Goal: Transaction & Acquisition: Purchase product/service

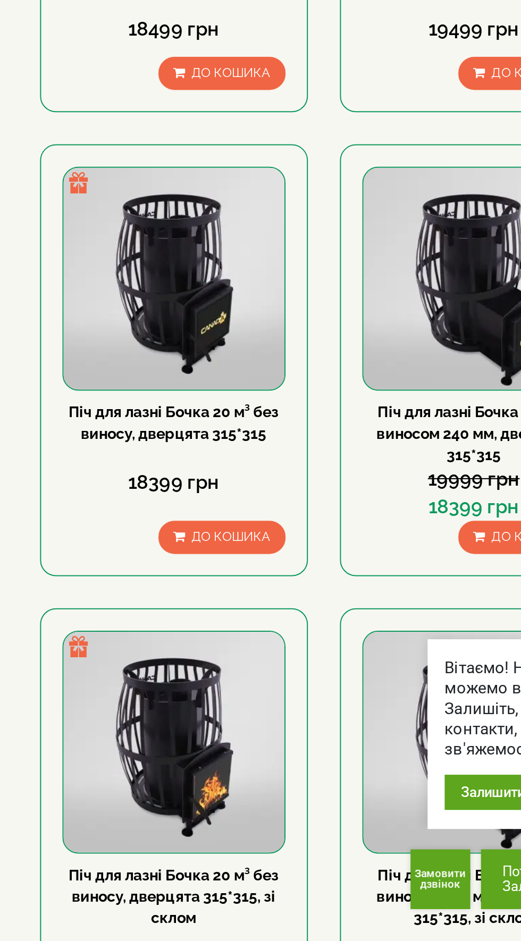
scroll to position [433, 0]
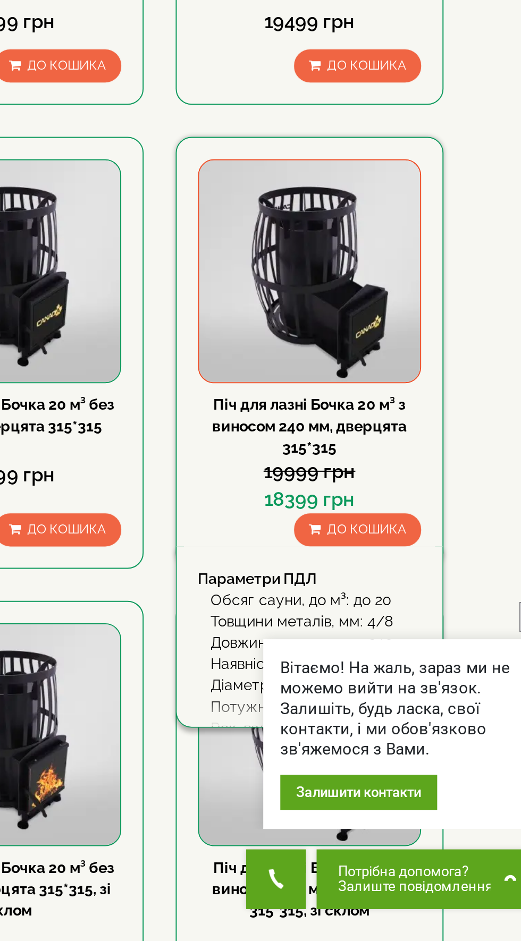
click at [408, 604] on img at bounding box center [385, 607] width 110 height 110
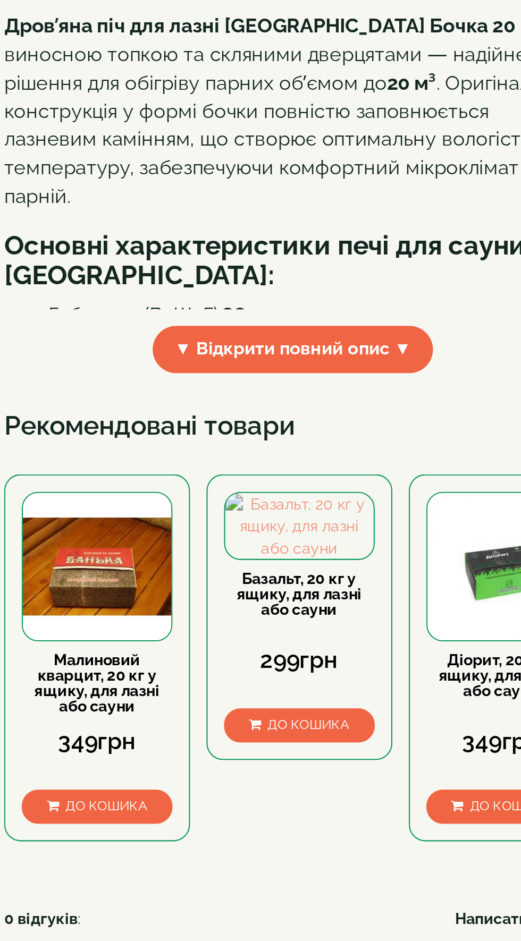
scroll to position [188, 0]
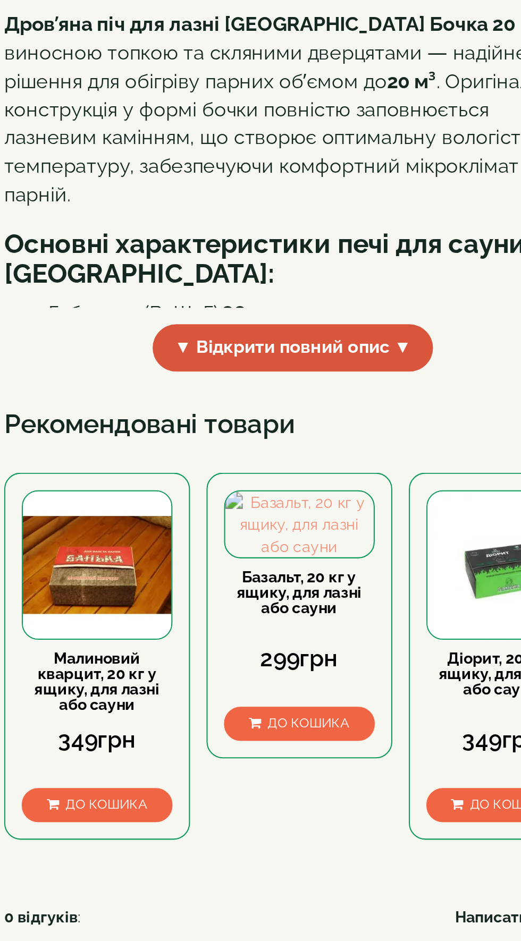
click at [241, 499] on span "▼ Відкрити повний опис ▼" at bounding box center [209, 487] width 136 height 23
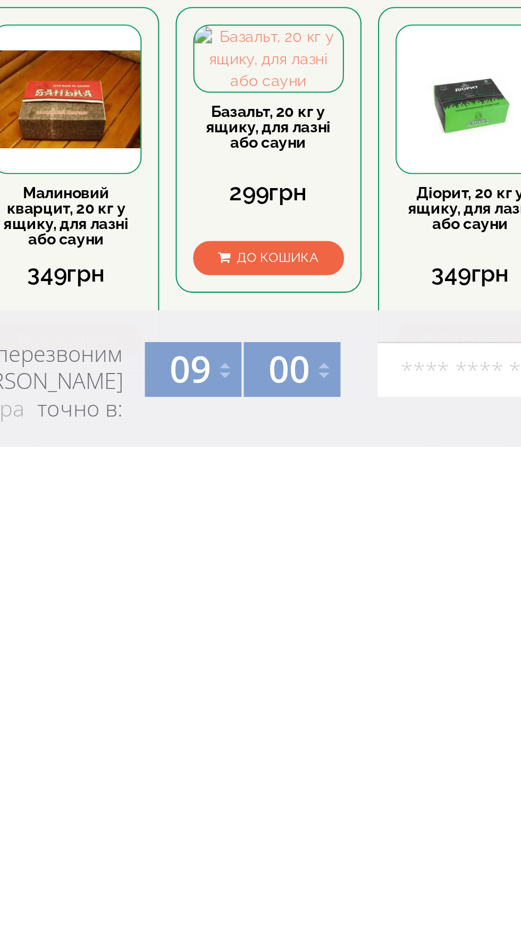
scroll to position [1280, 0]
